Goal: Check status: Check status

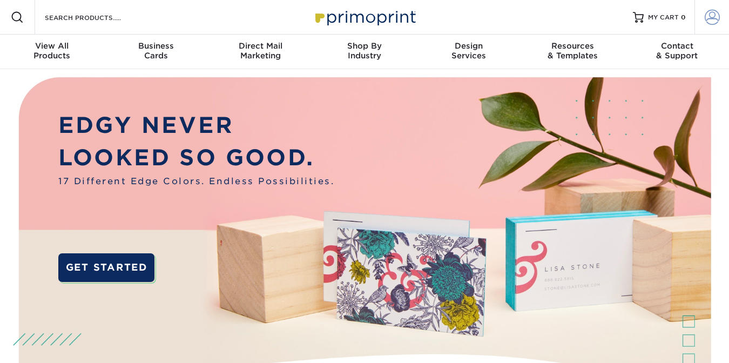
click at [708, 19] on span at bounding box center [711, 17] width 15 height 15
type input "[EMAIL_ADDRESS][DOMAIN_NAME]"
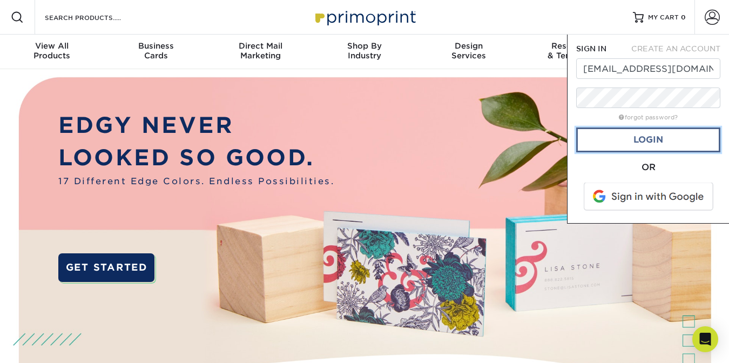
click at [591, 146] on link "Login" at bounding box center [648, 139] width 144 height 25
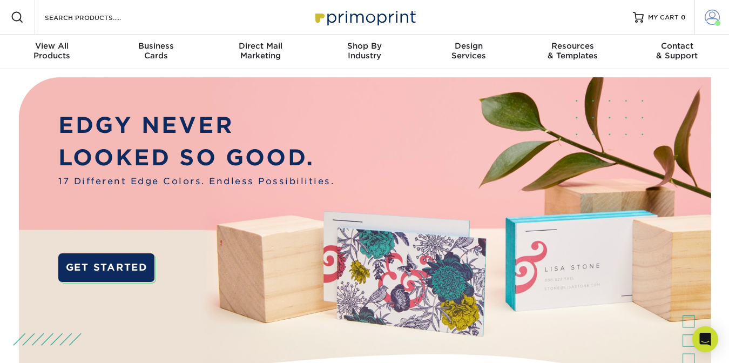
click at [710, 17] on span at bounding box center [711, 17] width 15 height 15
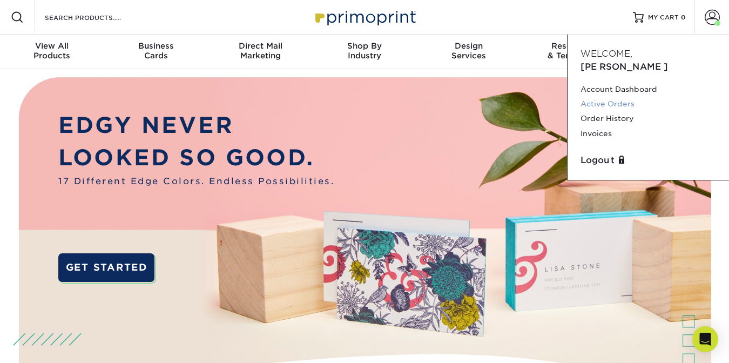
click at [611, 97] on link "Active Orders" at bounding box center [647, 104] width 135 height 15
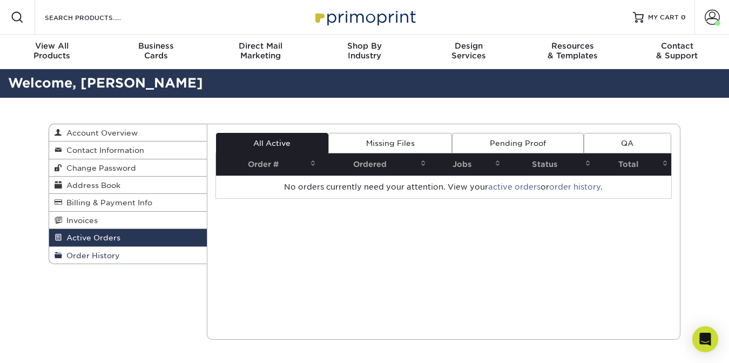
click at [147, 252] on link "Order History" at bounding box center [128, 255] width 158 height 17
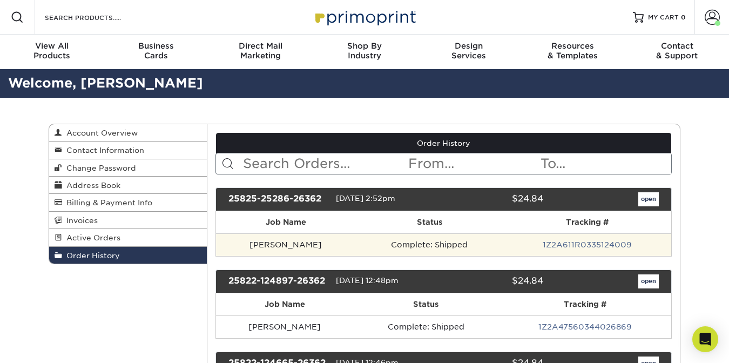
click at [280, 245] on td "Dylan Fessler" at bounding box center [286, 244] width 140 height 23
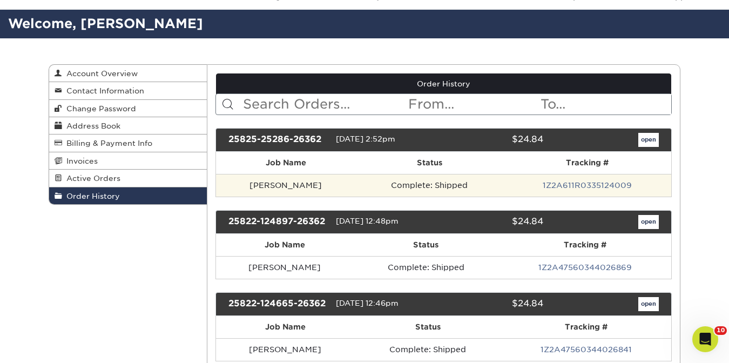
scroll to position [76, 0]
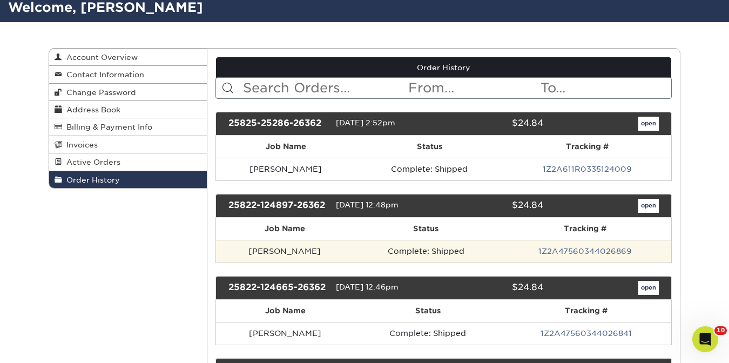
click at [302, 253] on td "Morgan Ventorini" at bounding box center [285, 251] width 138 height 23
click at [410, 250] on td "Complete: Shipped" at bounding box center [426, 251] width 145 height 23
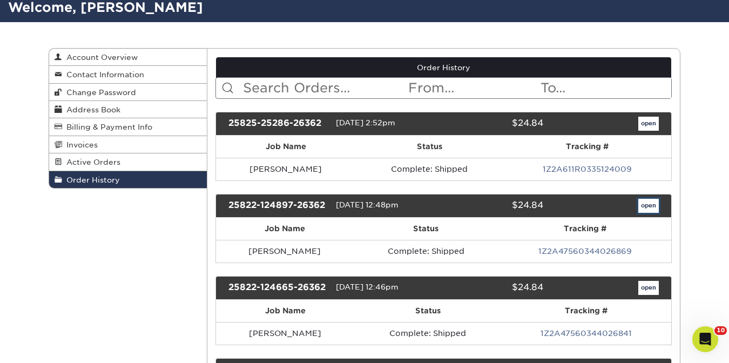
click at [649, 207] on link "open" at bounding box center [648, 206] width 21 height 14
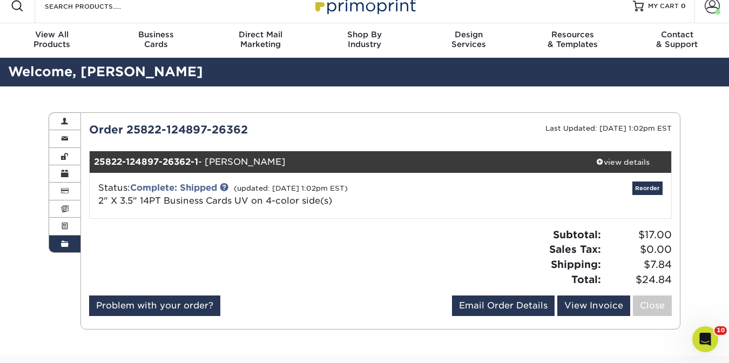
scroll to position [19, 0]
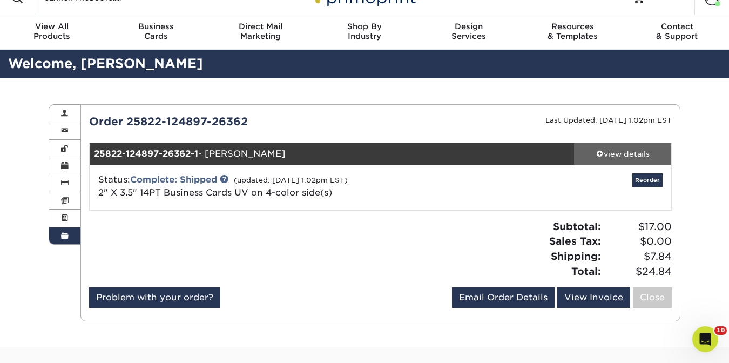
click at [607, 151] on div "view details" at bounding box center [622, 153] width 97 height 11
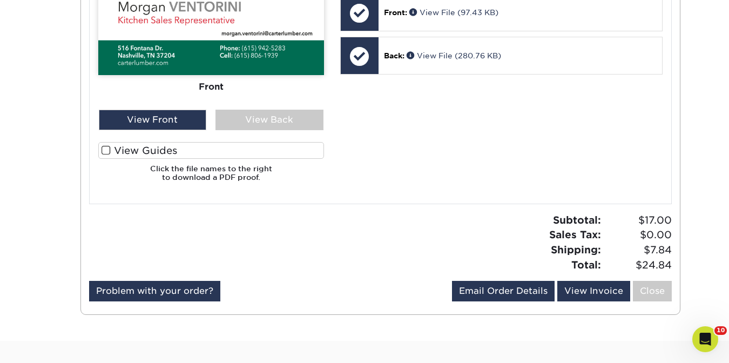
scroll to position [540, 0]
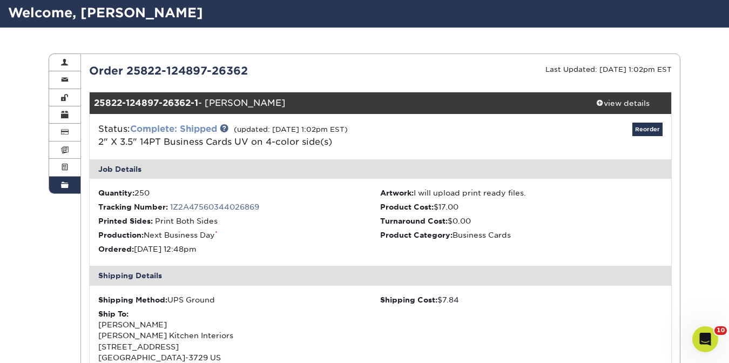
scroll to position [117, 0]
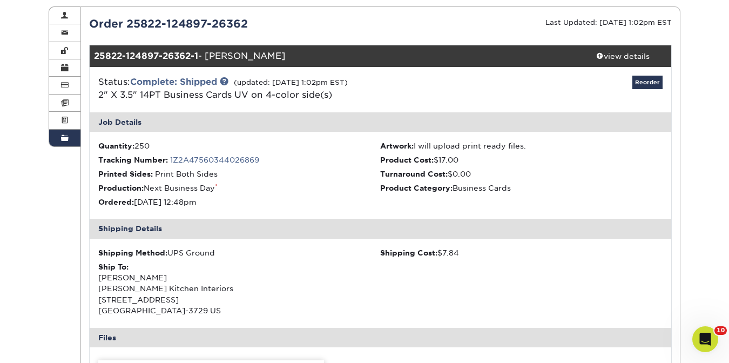
click at [66, 137] on span at bounding box center [65, 138] width 8 height 9
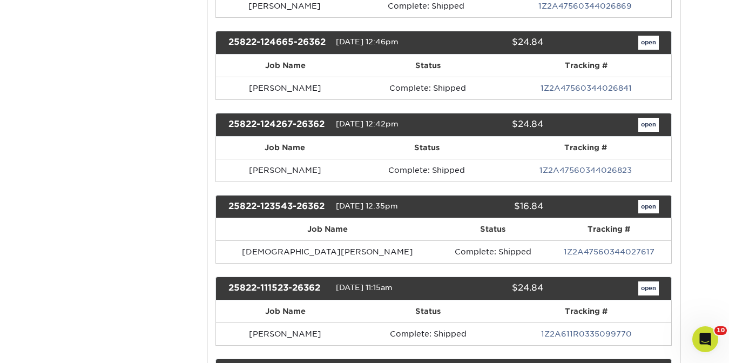
scroll to position [327, 0]
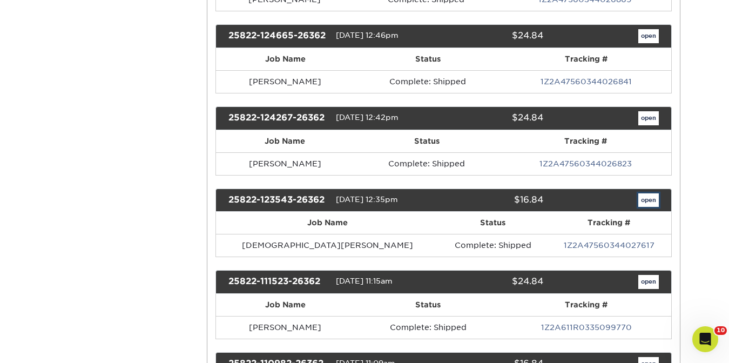
click at [651, 199] on link "open" at bounding box center [648, 200] width 21 height 14
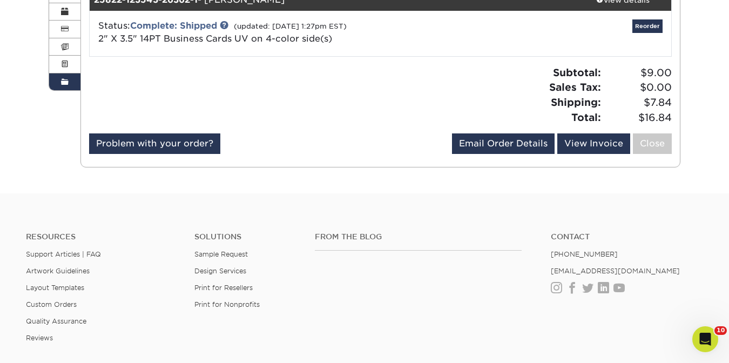
scroll to position [155, 0]
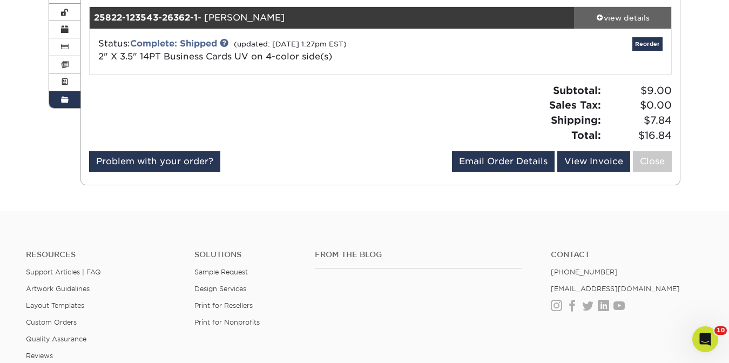
click at [630, 24] on link "view details" at bounding box center [622, 18] width 97 height 22
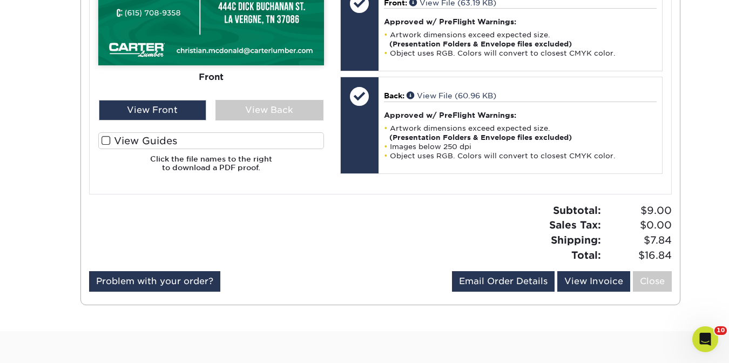
scroll to position [570, 0]
